Goal: Information Seeking & Learning: Learn about a topic

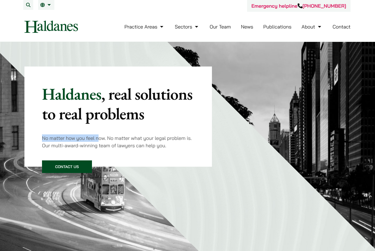
drag, startPoint x: 42, startPoint y: 137, endPoint x: 101, endPoint y: 138, distance: 58.4
click at [101, 138] on p "No matter how you feel now. No matter what your legal problem is. Our multi-awa…" at bounding box center [118, 142] width 152 height 15
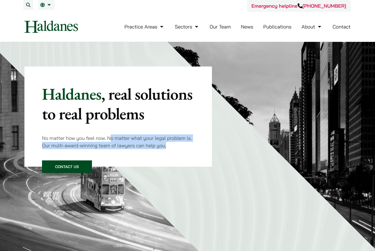
drag, startPoint x: 110, startPoint y: 140, endPoint x: 182, endPoint y: 147, distance: 71.6
click at [182, 147] on p "No matter how you feel now. No matter what your legal problem is. Our multi-awa…" at bounding box center [118, 142] width 152 height 15
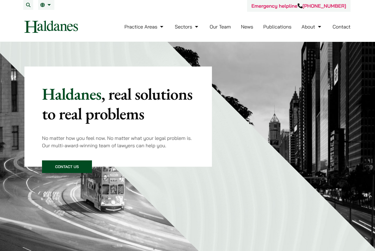
click at [172, 131] on div "Haldanes , real solutions to real problems No matter how you feel now. No matte…" at bounding box center [118, 116] width 152 height 65
click at [321, 28] on link "About" at bounding box center [311, 27] width 21 height 6
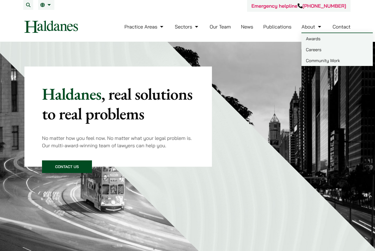
click at [311, 51] on link "Careers" at bounding box center [336, 49] width 71 height 11
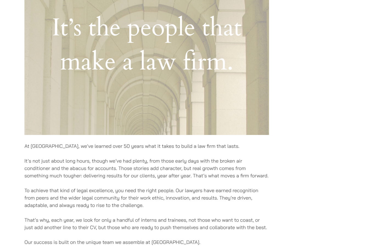
scroll to position [200, 0]
drag, startPoint x: 29, startPoint y: 146, endPoint x: 125, endPoint y: 146, distance: 96.3
click at [125, 146] on p "At [GEOGRAPHIC_DATA], we’ve learned over 50 years what it takes to build a law …" at bounding box center [146, 145] width 244 height 7
drag, startPoint x: 147, startPoint y: 148, endPoint x: 215, endPoint y: 148, distance: 68.6
click at [215, 148] on p "At [GEOGRAPHIC_DATA], we’ve learned over 50 years what it takes to build a law …" at bounding box center [146, 145] width 244 height 7
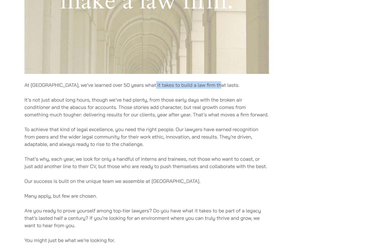
scroll to position [263, 0]
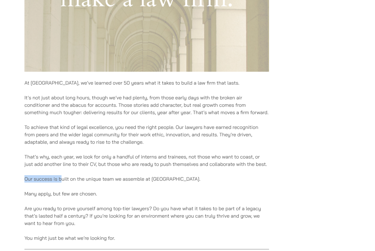
drag, startPoint x: 24, startPoint y: 177, endPoint x: 132, endPoint y: 177, distance: 108.6
click at [92, 177] on div "Careers At [GEOGRAPHIC_DATA], we’ve learned over 50 years what it takes to buil…" at bounding box center [188, 60] width 346 height 526
drag, startPoint x: 137, startPoint y: 180, endPoint x: 103, endPoint y: 180, distance: 34.6
click at [107, 180] on p "Our success is built on the unique team we assemble at [GEOGRAPHIC_DATA]." at bounding box center [146, 179] width 244 height 7
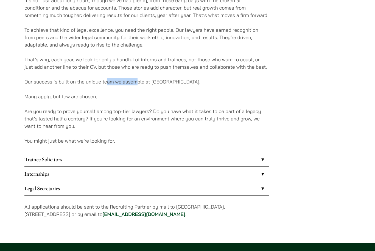
scroll to position [361, 0]
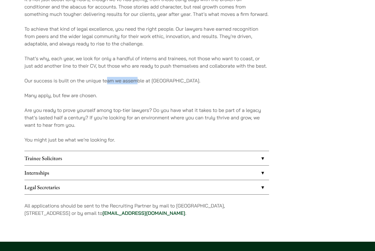
click at [261, 173] on link "Internships" at bounding box center [146, 173] width 244 height 14
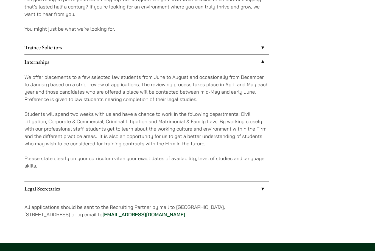
scroll to position [468, 0]
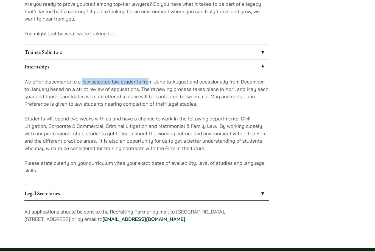
drag, startPoint x: 83, startPoint y: 81, endPoint x: 148, endPoint y: 81, distance: 65.0
click at [148, 81] on p "We offer placements to a few selected law students from June to August and occa…" at bounding box center [146, 93] width 244 height 30
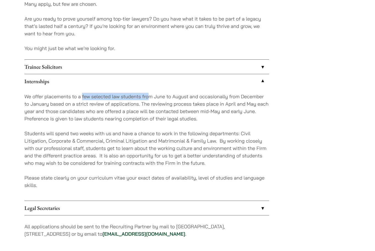
scroll to position [453, 0]
drag, startPoint x: 147, startPoint y: 105, endPoint x: 79, endPoint y: 105, distance: 68.0
click at [79, 105] on p "We offer placements to a few selected law students from June to August and occa…" at bounding box center [146, 108] width 244 height 30
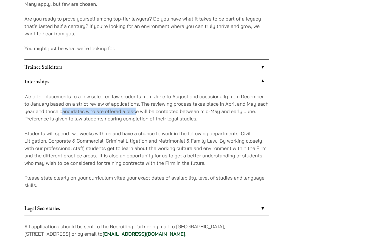
drag, startPoint x: 62, startPoint y: 112, endPoint x: 137, endPoint y: 112, distance: 74.3
click at [137, 112] on p "We offer placements to a few selected law students from June to August and occa…" at bounding box center [146, 108] width 244 height 30
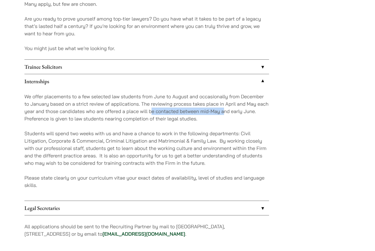
drag, startPoint x: 151, startPoint y: 111, endPoint x: 223, endPoint y: 111, distance: 72.4
click at [223, 111] on p "We offer placements to a few selected law students from June to August and occa…" at bounding box center [146, 108] width 244 height 30
drag, startPoint x: 27, startPoint y: 118, endPoint x: 100, endPoint y: 113, distance: 73.1
click at [100, 113] on p "We offer placements to a few selected law students from June to August and occa…" at bounding box center [146, 108] width 244 height 30
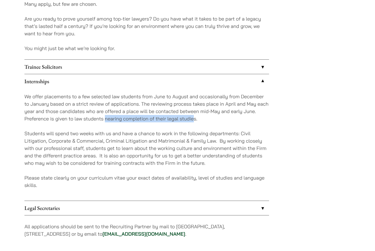
drag, startPoint x: 105, startPoint y: 120, endPoint x: 194, endPoint y: 119, distance: 88.3
click at [194, 119] on p "We offer placements to a few selected law students from June to August and occa…" at bounding box center [146, 108] width 244 height 30
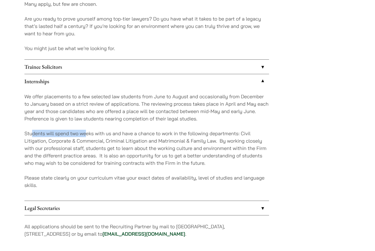
drag, startPoint x: 32, startPoint y: 132, endPoint x: 89, endPoint y: 132, distance: 57.0
click at [89, 132] on p "Students will spend two weeks with us and have a chance to work in the followin…" at bounding box center [146, 148] width 244 height 37
drag, startPoint x: 23, startPoint y: 139, endPoint x: 126, endPoint y: 139, distance: 102.8
drag, startPoint x: 157, startPoint y: 142, endPoint x: 219, endPoint y: 142, distance: 61.4
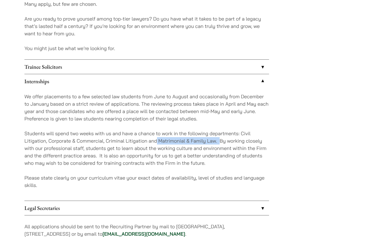
click at [219, 142] on p "Students will spend two weeks with us and have a chance to work in the followin…" at bounding box center [146, 148] width 244 height 37
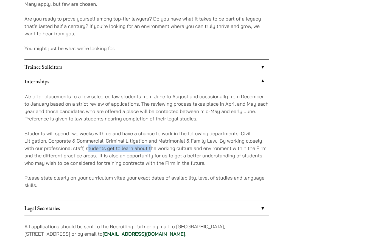
drag, startPoint x: 87, startPoint y: 149, endPoint x: 152, endPoint y: 149, distance: 64.7
click at [152, 149] on p "Students will spend two weeks with us and have a chance to work in the followin…" at bounding box center [146, 148] width 244 height 37
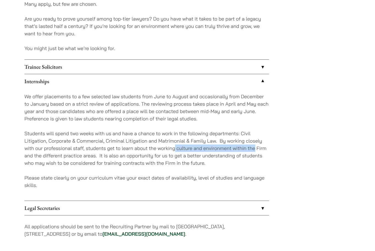
drag, startPoint x: 174, startPoint y: 149, endPoint x: 254, endPoint y: 147, distance: 79.6
click at [254, 147] on p "Students will spend two weeks with us and have a chance to work in the followin…" at bounding box center [146, 148] width 244 height 37
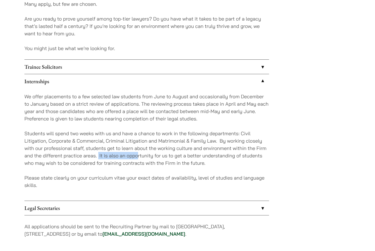
drag, startPoint x: 98, startPoint y: 153, endPoint x: 137, endPoint y: 153, distance: 39.5
click at [137, 153] on p "Students will spend two weeks with us and have a chance to work in the followin…" at bounding box center [146, 148] width 244 height 37
drag, startPoint x: 123, startPoint y: 167, endPoint x: 151, endPoint y: 167, distance: 27.4
click at [151, 167] on div "We offer placements to a few selected law students from June to August and occa…" at bounding box center [146, 145] width 244 height 112
drag, startPoint x: 31, startPoint y: 180, endPoint x: 101, endPoint y: 180, distance: 69.4
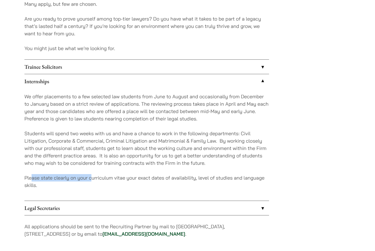
click at [100, 180] on p "Please state clearly on your curriculum vitae your exact dates of availability,…" at bounding box center [146, 181] width 244 height 15
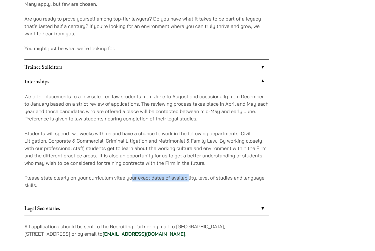
drag, startPoint x: 131, startPoint y: 179, endPoint x: 207, endPoint y: 179, distance: 76.0
click at [203, 179] on p "Please state clearly on your curriculum vitae your exact dates of availability,…" at bounding box center [146, 181] width 244 height 15
drag, startPoint x: 232, startPoint y: 177, endPoint x: 198, endPoint y: 177, distance: 33.7
click at [198, 177] on p "Please state clearly on your curriculum vitae your exact dates of availability,…" at bounding box center [146, 181] width 244 height 15
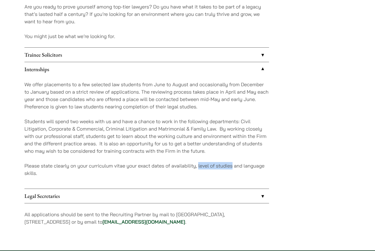
scroll to position [465, 0]
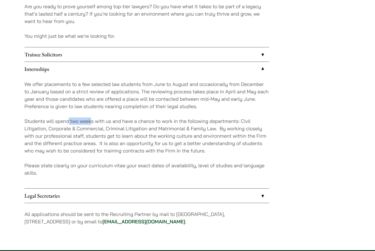
drag, startPoint x: 68, startPoint y: 119, endPoint x: 92, endPoint y: 119, distance: 24.7
click at [92, 119] on p "Students will spend two weeks with us and have a chance to work in the followin…" at bounding box center [146, 136] width 244 height 37
drag, startPoint x: 203, startPoint y: 99, endPoint x: 248, endPoint y: 99, distance: 45.5
click at [248, 99] on p "We offer placements to a few selected law students from June to August and occa…" at bounding box center [146, 96] width 244 height 30
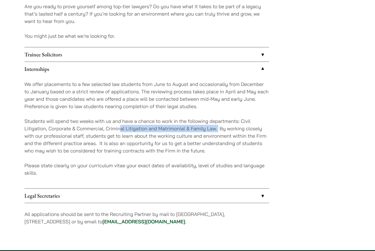
drag, startPoint x: 218, startPoint y: 128, endPoint x: 115, endPoint y: 128, distance: 102.8
click at [121, 128] on p "Students will spend two weeks with us and have a chance to work in the followin…" at bounding box center [146, 136] width 244 height 37
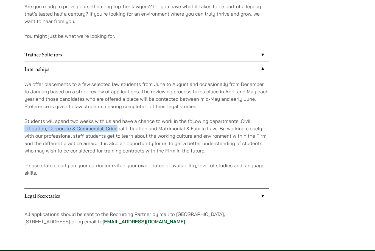
drag, startPoint x: 22, startPoint y: 130, endPoint x: 118, endPoint y: 130, distance: 96.0
drag, startPoint x: 125, startPoint y: 129, endPoint x: 146, endPoint y: 131, distance: 20.9
click at [146, 131] on p "Students will spend two weeks with us and have a chance to work in the followin…" at bounding box center [146, 136] width 244 height 37
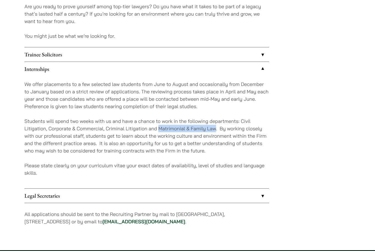
drag, startPoint x: 160, startPoint y: 129, endPoint x: 215, endPoint y: 129, distance: 54.9
click at [215, 129] on p "Students will spend two weeks with us and have a chance to work in the followin…" at bounding box center [146, 136] width 244 height 37
click at [215, 128] on p "Students will spend two weeks with us and have a chance to work in the followin…" at bounding box center [146, 136] width 244 height 37
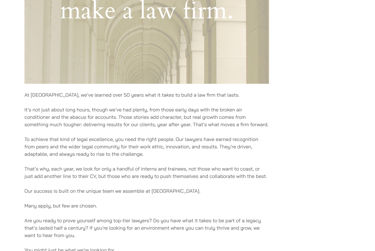
scroll to position [251, 0]
drag, startPoint x: 98, startPoint y: 179, endPoint x: 173, endPoint y: 178, distance: 75.1
click at [173, 178] on p "That’s why, each year, we look for only a handful of interns and trainees, not …" at bounding box center [146, 172] width 244 height 15
drag, startPoint x: 189, startPoint y: 179, endPoint x: 259, endPoint y: 180, distance: 69.9
click at [259, 180] on p "That’s why, each year, we look for only a handful of interns and trainees, not …" at bounding box center [146, 172] width 244 height 15
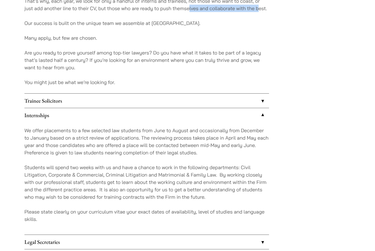
scroll to position [403, 0]
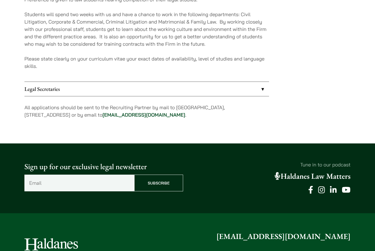
drag, startPoint x: 70, startPoint y: 184, endPoint x: 142, endPoint y: 312, distance: 146.7
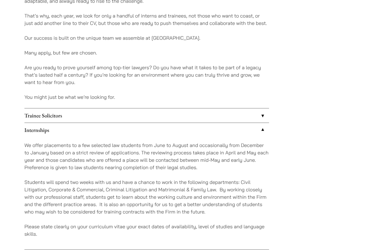
scroll to position [402, 0]
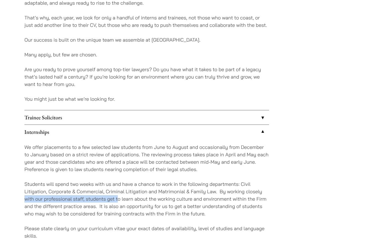
drag, startPoint x: 24, startPoint y: 197, endPoint x: 122, endPoint y: 197, distance: 97.9
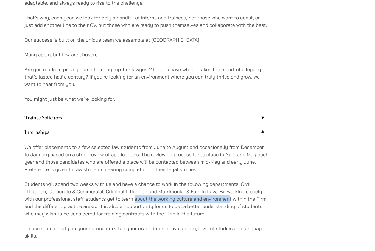
drag, startPoint x: 134, startPoint y: 200, endPoint x: 230, endPoint y: 200, distance: 95.4
click at [230, 200] on p "Students will spend two weeks with us and have a chance to work in the followin…" at bounding box center [146, 199] width 244 height 37
drag, startPoint x: 240, startPoint y: 199, endPoint x: 159, endPoint y: 199, distance: 81.2
click at [156, 199] on p "Students will spend two weeks with us and have a chance to work in the followin…" at bounding box center [146, 199] width 244 height 37
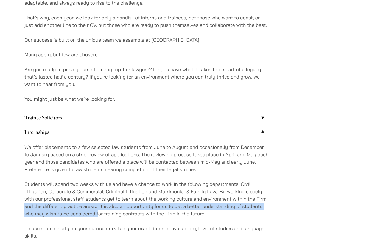
drag, startPoint x: 25, startPoint y: 209, endPoint x: 99, endPoint y: 210, distance: 74.0
click at [99, 210] on p "Students will spend two weeks with us and have a chance to work in the followin…" at bounding box center [146, 199] width 244 height 37
click at [99, 211] on p "Students will spend two weeks with us and have a chance to work in the followin…" at bounding box center [146, 199] width 244 height 37
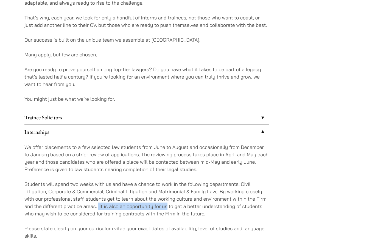
drag, startPoint x: 98, startPoint y: 206, endPoint x: 168, endPoint y: 206, distance: 69.9
click at [168, 206] on p "Students will spend two weeks with us and have a chance to work in the followin…" at bounding box center [146, 199] width 244 height 37
drag, startPoint x: 191, startPoint y: 207, endPoint x: 238, endPoint y: 207, distance: 46.3
click at [238, 207] on p "Students will spend two weeks with us and have a chance to work in the followin…" at bounding box center [146, 199] width 244 height 37
drag, startPoint x: 98, startPoint y: 213, endPoint x: 67, endPoint y: 213, distance: 31.5
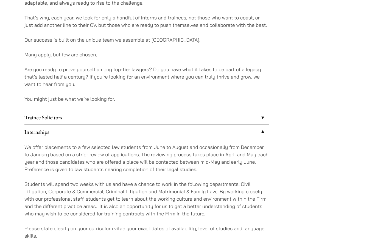
click at [79, 213] on p "Students will spend two weeks with us and have a chance to work in the followin…" at bounding box center [146, 199] width 244 height 37
drag, startPoint x: 33, startPoint y: 213, endPoint x: 135, endPoint y: 216, distance: 102.3
click at [135, 216] on p "Students will spend two weeks with us and have a chance to work in the followin…" at bounding box center [146, 199] width 244 height 37
drag, startPoint x: 149, startPoint y: 213, endPoint x: 225, endPoint y: 213, distance: 76.0
click at [225, 213] on p "Students will spend two weeks with us and have a chance to work in the followin…" at bounding box center [146, 199] width 244 height 37
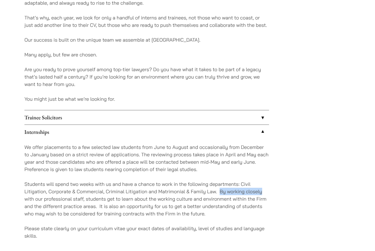
drag, startPoint x: 220, startPoint y: 190, endPoint x: 264, endPoint y: 190, distance: 43.6
click at [264, 190] on p "Students will spend two weeks with us and have a chance to work in the followin…" at bounding box center [146, 199] width 244 height 37
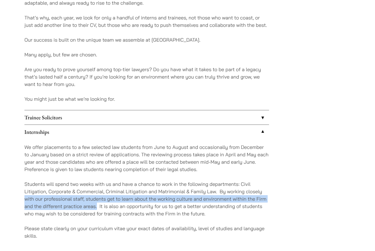
drag, startPoint x: 23, startPoint y: 197, endPoint x: 96, endPoint y: 206, distance: 74.1
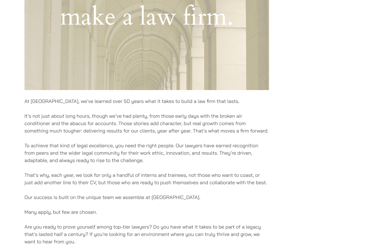
scroll to position [236, 0]
